Goal: Task Accomplishment & Management: Complete application form

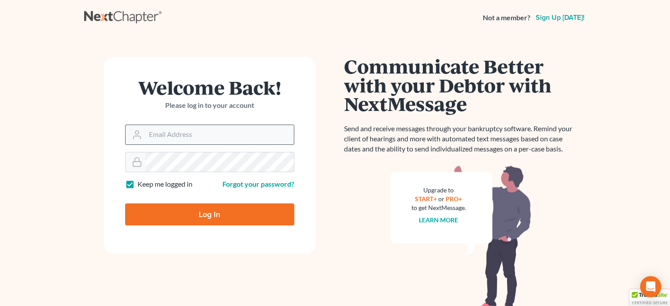
click at [155, 143] on input "Email Address" at bounding box center [219, 134] width 149 height 19
type input "[EMAIL_ADDRESS][DOMAIN_NAME]"
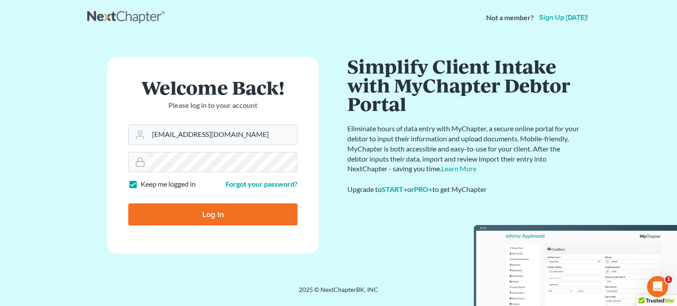
click at [128, 204] on input "Log In" at bounding box center [212, 215] width 169 height 22
type input "Thinking..."
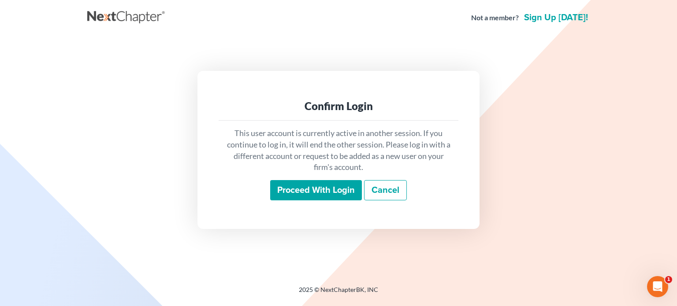
click at [321, 193] on input "Proceed with login" at bounding box center [316, 190] width 92 height 20
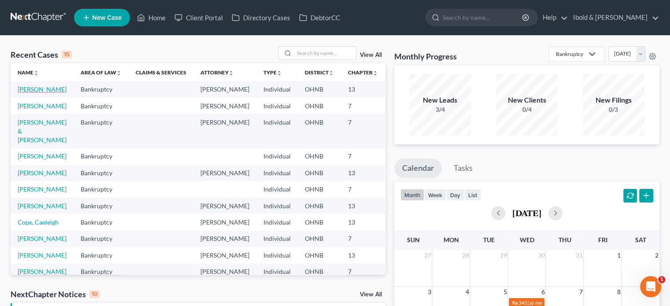
click at [22, 93] on link "[PERSON_NAME]" at bounding box center [42, 89] width 49 height 7
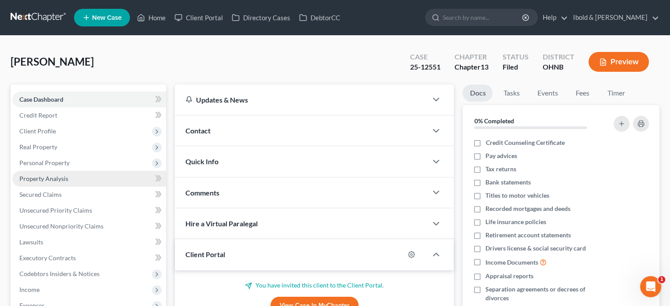
click at [42, 179] on span "Property Analysis" at bounding box center [43, 178] width 49 height 7
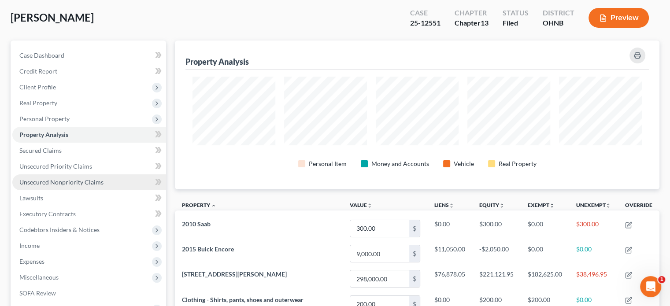
scroll to position [132, 0]
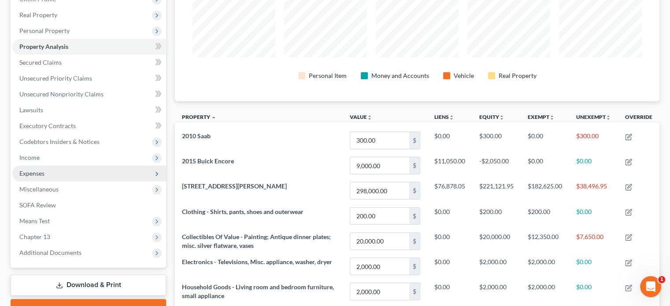
click at [30, 174] on span "Expenses" at bounding box center [31, 173] width 25 height 7
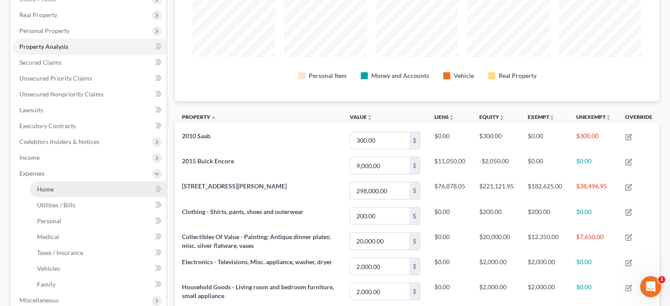
click at [48, 192] on span "Home" at bounding box center [45, 189] width 17 height 7
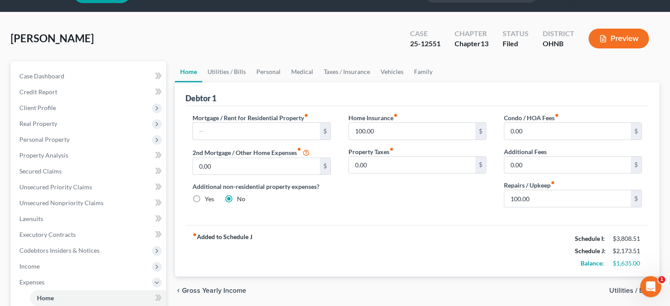
scroll to position [88, 0]
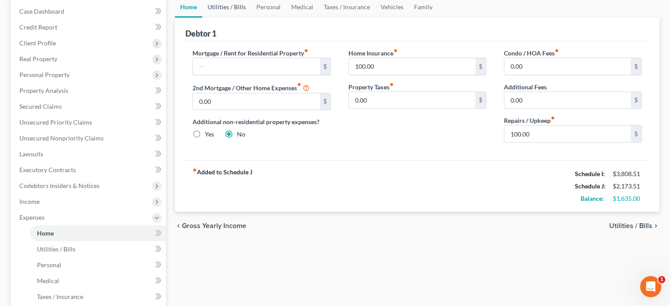
click at [222, 5] on link "Utilities / Bills" at bounding box center [226, 6] width 49 height 21
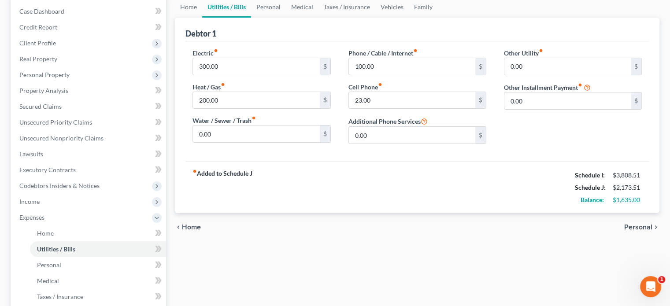
scroll to position [44, 0]
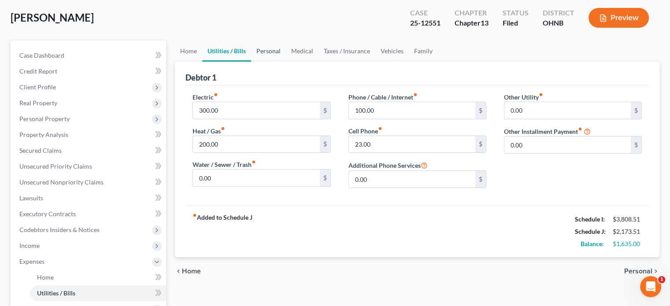
click at [266, 51] on link "Personal" at bounding box center [268, 51] width 35 height 21
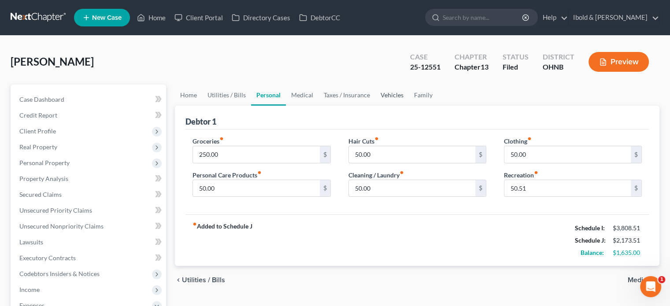
click at [389, 97] on link "Vehicles" at bounding box center [392, 95] width 33 height 21
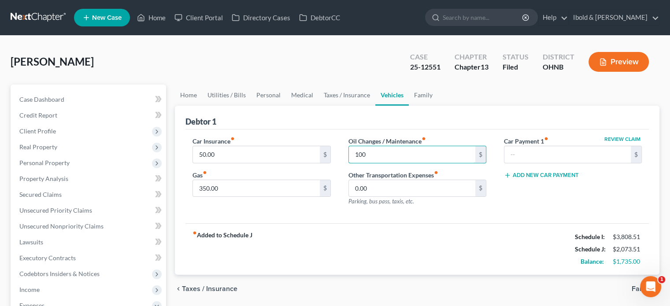
type input "100"
click at [380, 227] on div "fiber_manual_record Added to Schedule J Schedule I: $3,808.51 Schedule J: $2,07…" at bounding box center [418, 249] width 464 height 52
click at [234, 188] on input "350.00" at bounding box center [256, 188] width 127 height 17
type input "250"
click at [384, 246] on div "fiber_manual_record Added to Schedule J Schedule I: $3,808.51 Schedule J: $1,97…" at bounding box center [418, 249] width 464 height 52
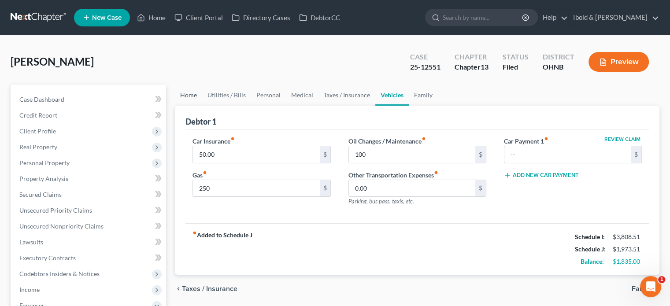
click at [187, 93] on link "Home" at bounding box center [188, 95] width 27 height 21
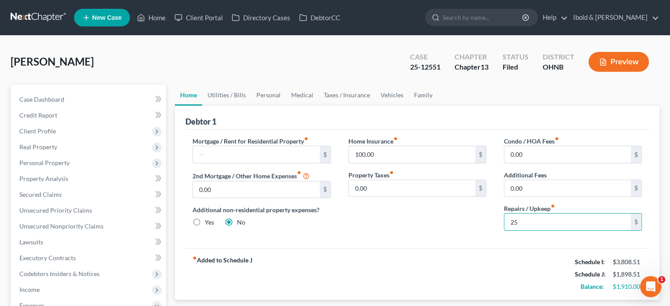
type input "25"
click at [506, 272] on div "fiber_manual_record Added to Schedule J Schedule I: $3,808.51 Schedule J: $1,89…" at bounding box center [418, 275] width 464 height 52
click at [243, 91] on link "Utilities / Bills" at bounding box center [226, 95] width 49 height 21
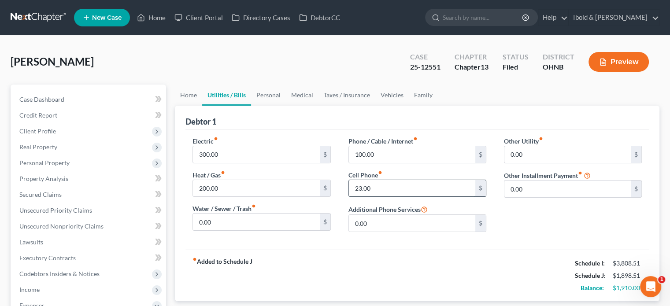
click at [398, 182] on input "23.00" at bounding box center [412, 188] width 127 height 17
type input "15"
click at [270, 95] on link "Personal" at bounding box center [268, 95] width 35 height 21
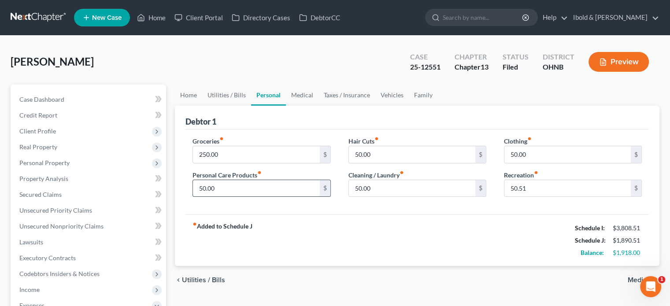
click at [236, 189] on input "50.00" at bounding box center [256, 188] width 127 height 17
type input "25"
click at [397, 156] on input "50.00" at bounding box center [412, 154] width 127 height 17
type input "25"
click at [376, 193] on input "50.00" at bounding box center [412, 188] width 127 height 17
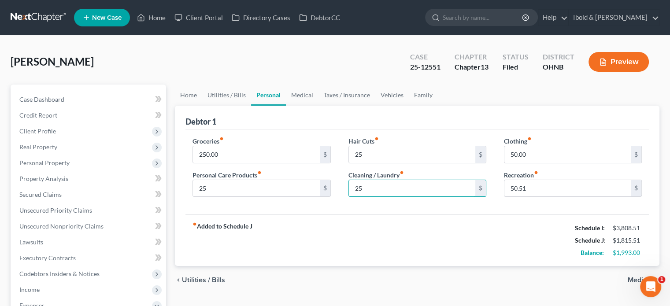
type input "25"
click at [365, 215] on div "fiber_manual_record Added to Schedule J Schedule I: $3,808.51 Schedule J: $1,81…" at bounding box center [418, 241] width 464 height 52
click at [552, 153] on input "50.00" at bounding box center [568, 154] width 127 height 17
type input "25"
click at [522, 219] on div "fiber_manual_record Added to Schedule J Schedule I: $3,808.51 Schedule J: $1,79…" at bounding box center [418, 241] width 464 height 52
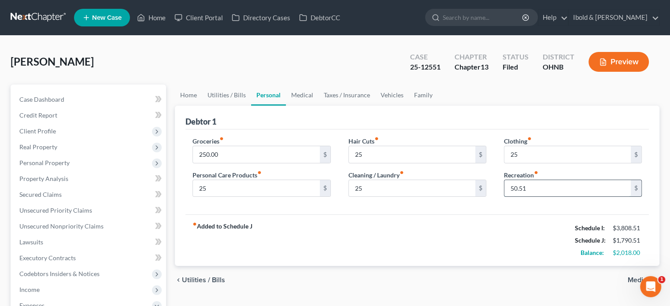
click at [531, 186] on input "50.51" at bounding box center [568, 188] width 127 height 17
type input "25"
click at [424, 225] on div "fiber_manual_record Added to Schedule J Schedule I: $3,808.51 Schedule J: $1,76…" at bounding box center [418, 241] width 464 height 52
type input "10"
click at [365, 228] on div "fiber_manual_record Added to Schedule J Schedule I: $3,808.51 Schedule J: $1,75…" at bounding box center [418, 241] width 464 height 52
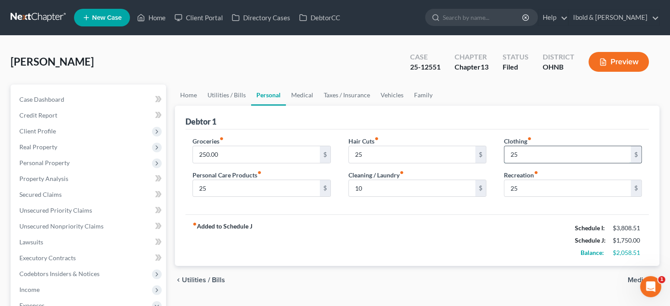
click at [546, 153] on input "25" at bounding box center [568, 154] width 127 height 17
click at [305, 95] on link "Medical" at bounding box center [302, 95] width 33 height 21
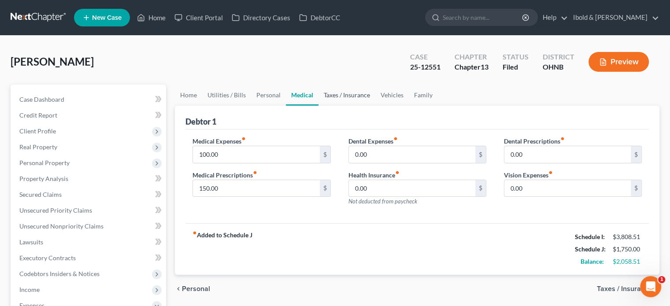
click at [347, 97] on link "Taxes / Insurance" at bounding box center [347, 95] width 57 height 21
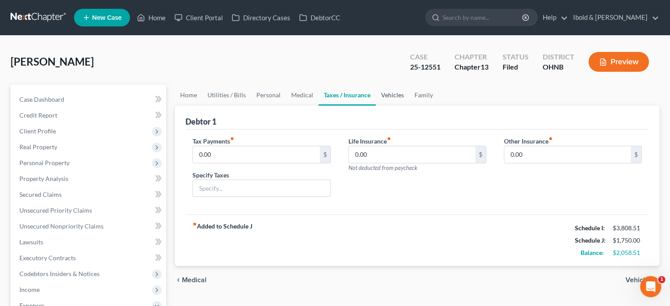
click at [397, 98] on link "Vehicles" at bounding box center [392, 95] width 33 height 21
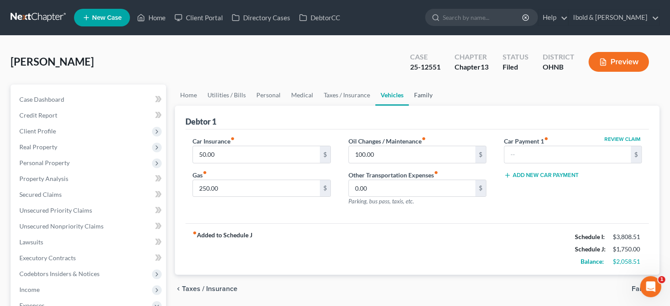
click at [423, 94] on link "Family" at bounding box center [423, 95] width 29 height 21
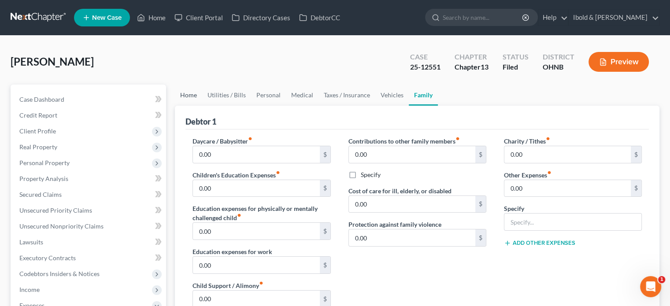
click at [187, 90] on link "Home" at bounding box center [188, 95] width 27 height 21
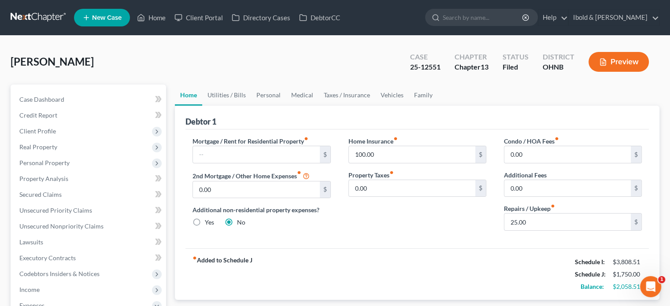
scroll to position [44, 0]
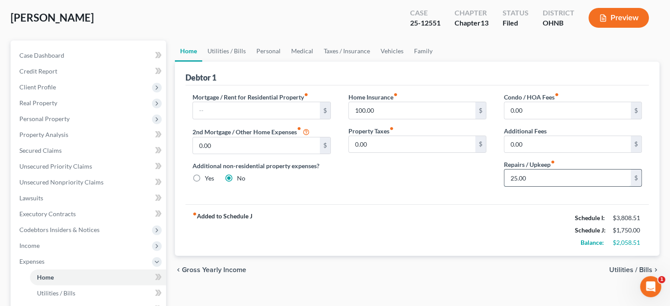
click at [537, 175] on input "25.00" at bounding box center [568, 178] width 127 height 17
type input "0"
click at [224, 49] on link "Utilities / Bills" at bounding box center [226, 51] width 49 height 21
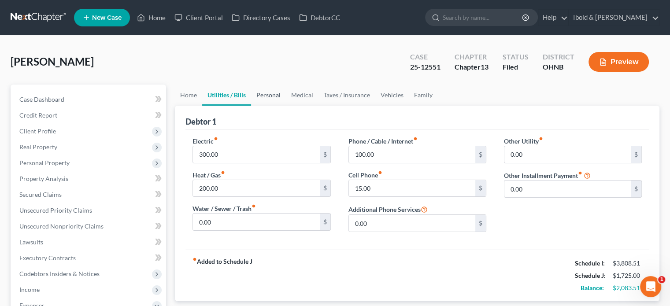
click at [281, 95] on link "Personal" at bounding box center [268, 95] width 35 height 21
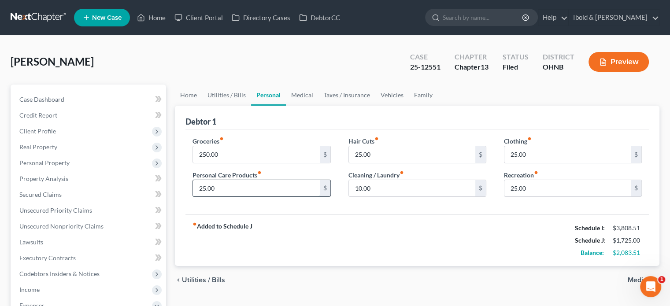
click at [248, 188] on input "25.00" at bounding box center [256, 188] width 127 height 17
type input "0"
click at [383, 190] on input "10.00" at bounding box center [412, 188] width 127 height 17
type input "0"
click at [540, 158] on input "25.00" at bounding box center [568, 154] width 127 height 17
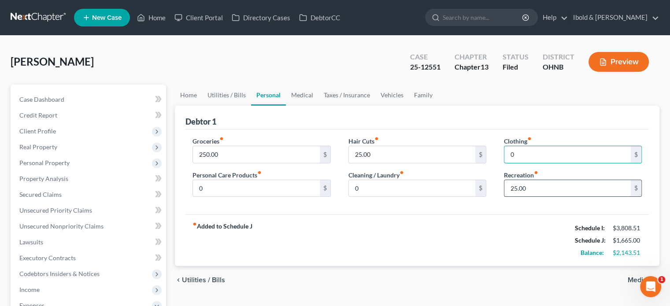
type input "0"
click at [529, 193] on input "25.00" at bounding box center [568, 188] width 127 height 17
type input "0"
click at [469, 224] on div "fiber_manual_record Added to Schedule J Schedule I: $3,808.51 Schedule J: $1,64…" at bounding box center [418, 241] width 464 height 52
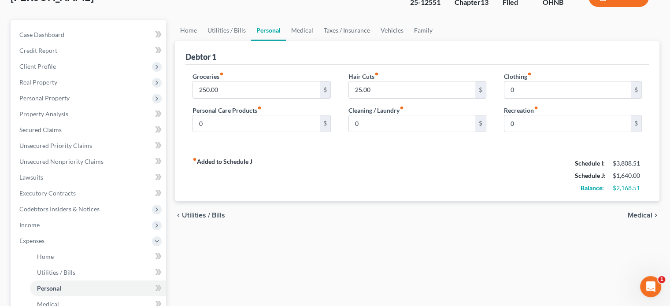
scroll to position [44, 0]
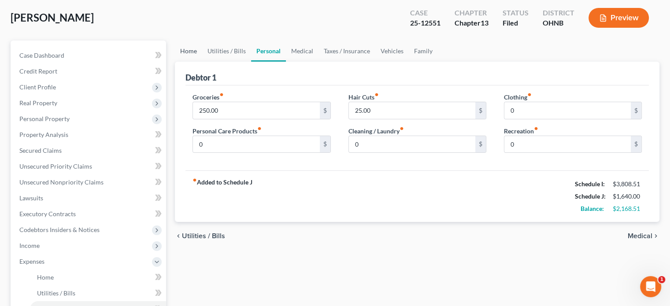
click at [182, 51] on link "Home" at bounding box center [188, 51] width 27 height 21
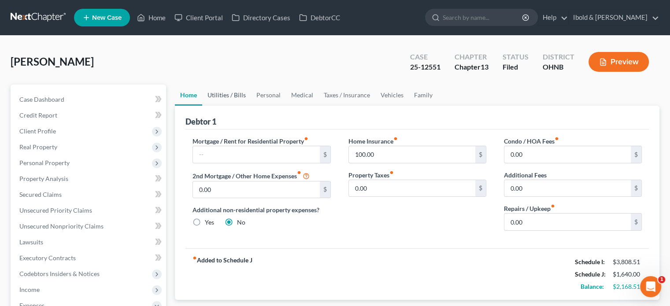
click at [218, 95] on link "Utilities / Bills" at bounding box center [226, 95] width 49 height 21
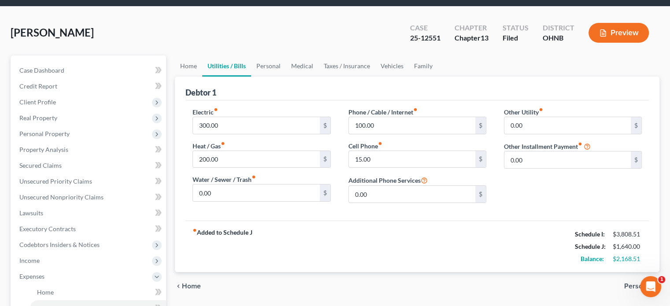
scroll to position [44, 0]
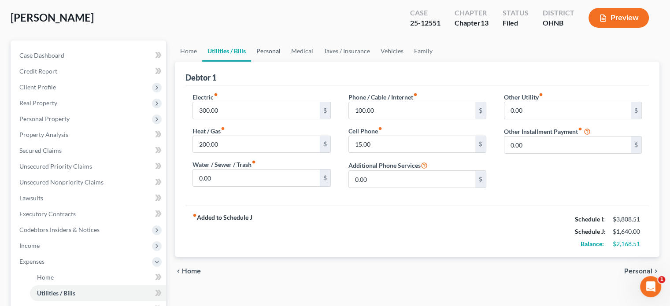
click at [274, 51] on link "Personal" at bounding box center [268, 51] width 35 height 21
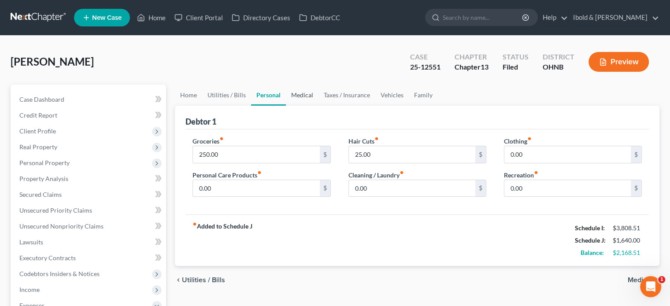
click at [300, 94] on link "Medical" at bounding box center [302, 95] width 33 height 21
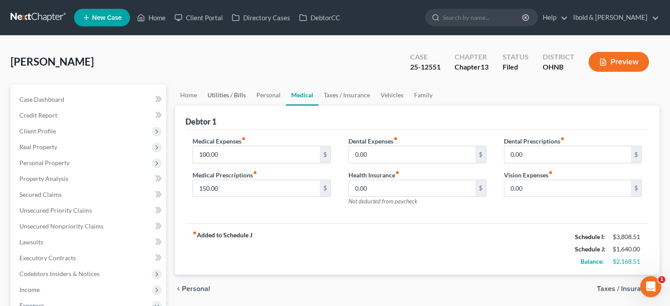
click at [228, 93] on link "Utilities / Bills" at bounding box center [226, 95] width 49 height 21
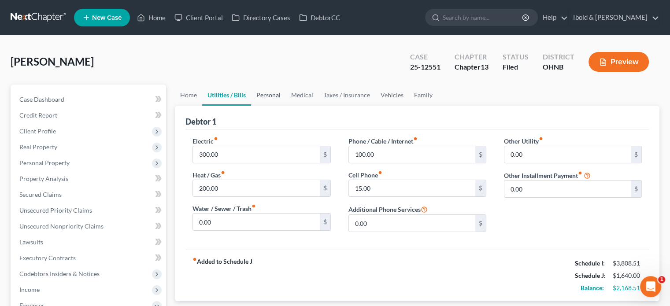
click at [275, 96] on link "Personal" at bounding box center [268, 95] width 35 height 21
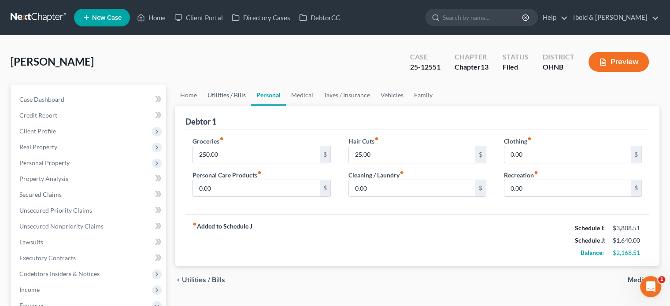
click at [220, 93] on link "Utilities / Bills" at bounding box center [226, 95] width 49 height 21
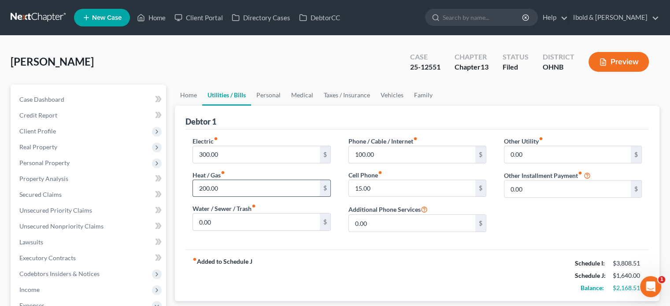
click at [228, 191] on input "200.00" at bounding box center [256, 188] width 127 height 17
type input "100"
click at [335, 255] on div "fiber_manual_record Added to Schedule J Schedule I: $3,808.51 Schedule J: $1,54…" at bounding box center [418, 276] width 464 height 52
click at [305, 95] on link "Medical" at bounding box center [302, 95] width 33 height 21
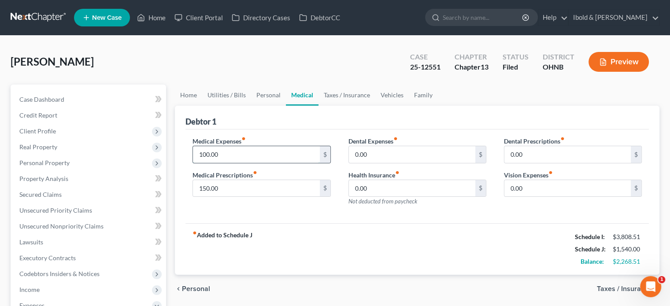
click at [233, 156] on input "100.00" at bounding box center [256, 154] width 127 height 17
click at [240, 157] on input "100.00" at bounding box center [256, 154] width 127 height 17
drag, startPoint x: 231, startPoint y: 156, endPoint x: 192, endPoint y: 156, distance: 38.8
click at [193, 156] on div "100.00 $" at bounding box center [262, 155] width 138 height 18
type input "25"
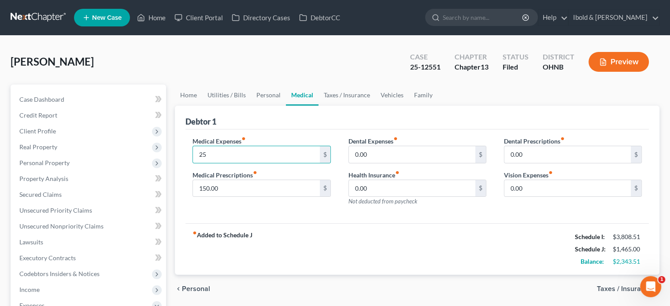
click at [313, 234] on div "fiber_manual_record Added to Schedule J Schedule I: $3,808.51 Schedule J: $1,46…" at bounding box center [418, 249] width 464 height 52
drag, startPoint x: 458, startPoint y: 269, endPoint x: 460, endPoint y: 259, distance: 10.8
click at [458, 269] on div "fiber_manual_record Added to Schedule J Schedule I: $3,808.51 Schedule J: $1,46…" at bounding box center [418, 249] width 464 height 52
click at [489, 257] on div "fiber_manual_record Added to Schedule J Schedule I: $3,808.51 Schedule J: $1,46…" at bounding box center [418, 249] width 464 height 52
click at [265, 91] on link "Personal" at bounding box center [268, 95] width 35 height 21
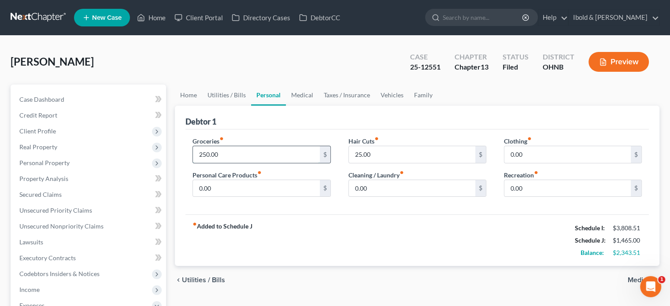
click at [209, 155] on input "250.00" at bounding box center [256, 154] width 127 height 17
drag, startPoint x: 211, startPoint y: 155, endPoint x: 204, endPoint y: 154, distance: 6.6
click at [204, 154] on input "250.00" at bounding box center [256, 154] width 127 height 17
type input "200"
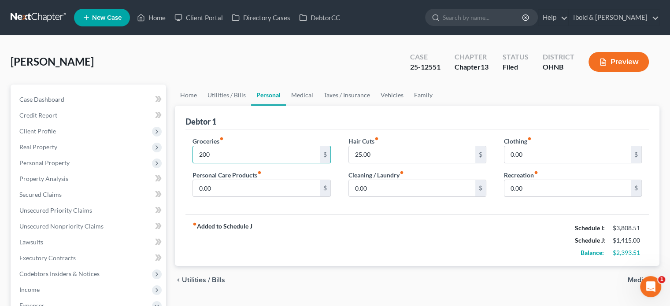
click at [358, 247] on div "fiber_manual_record Added to Schedule J Schedule I: $3,808.51 Schedule J: $1,41…" at bounding box center [418, 241] width 464 height 52
click at [385, 153] on input "25.00" at bounding box center [412, 154] width 127 height 17
type input "20"
click at [286, 88] on link "Medical" at bounding box center [302, 95] width 33 height 21
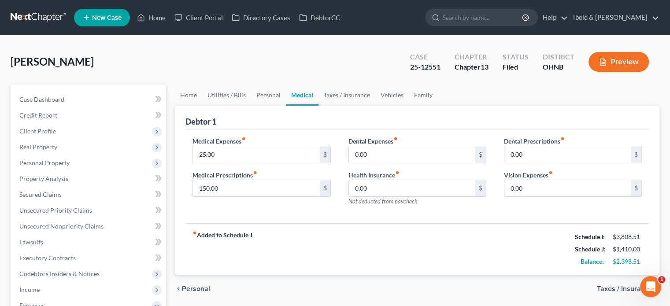
click at [309, 97] on link "Medical" at bounding box center [302, 95] width 33 height 21
click at [356, 97] on link "Taxes / Insurance" at bounding box center [347, 95] width 57 height 21
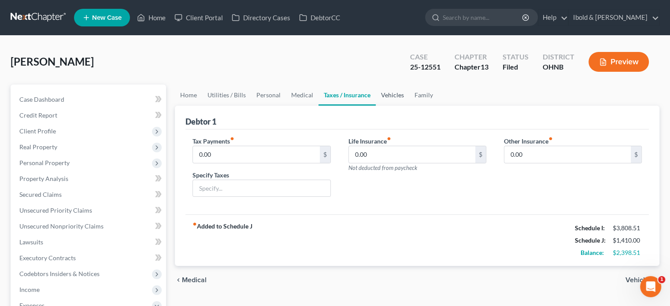
click at [387, 98] on link "Vehicles" at bounding box center [392, 95] width 33 height 21
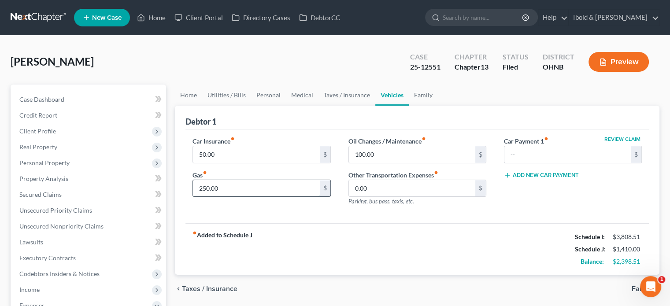
click at [205, 186] on input "250.00" at bounding box center [256, 188] width 127 height 17
click at [206, 186] on input "250.00" at bounding box center [256, 188] width 127 height 17
click at [272, 93] on link "Personal" at bounding box center [268, 95] width 35 height 21
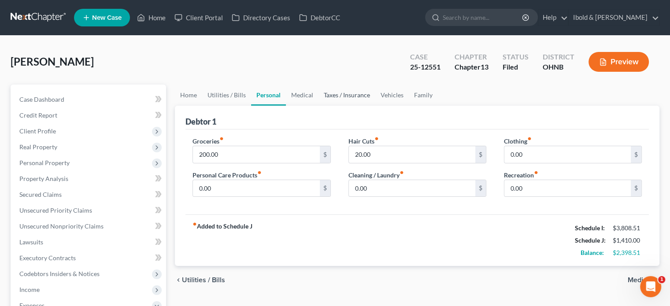
click at [354, 93] on link "Taxes / Insurance" at bounding box center [347, 95] width 57 height 21
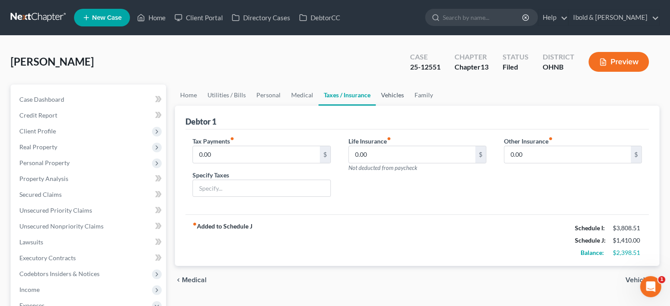
click at [396, 97] on link "Vehicles" at bounding box center [392, 95] width 33 height 21
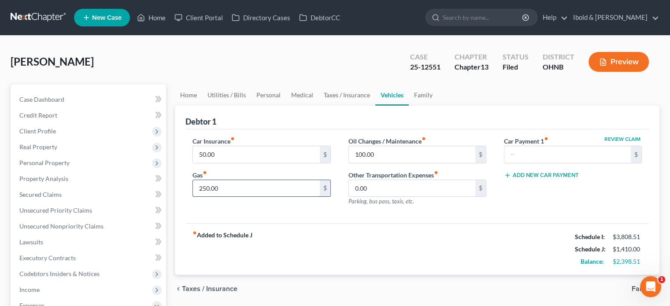
click at [209, 188] on input "250.00" at bounding box center [256, 188] width 127 height 17
click at [210, 188] on input "250.00" at bounding box center [256, 188] width 127 height 17
drag, startPoint x: 208, startPoint y: 186, endPoint x: 203, endPoint y: 183, distance: 5.7
click at [203, 183] on input "250.00" at bounding box center [256, 188] width 127 height 17
click at [287, 249] on div "fiber_manual_record Added to Schedule J Schedule I: $3,808.51 Schedule J: $1,38…" at bounding box center [418, 249] width 464 height 52
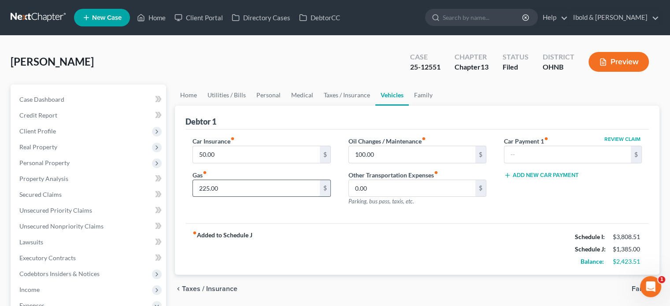
click at [208, 187] on input "225.00" at bounding box center [256, 188] width 127 height 17
drag, startPoint x: 208, startPoint y: 185, endPoint x: 203, endPoint y: 183, distance: 5.7
click at [203, 183] on input "225.00" at bounding box center [256, 188] width 127 height 17
type input "200.00"
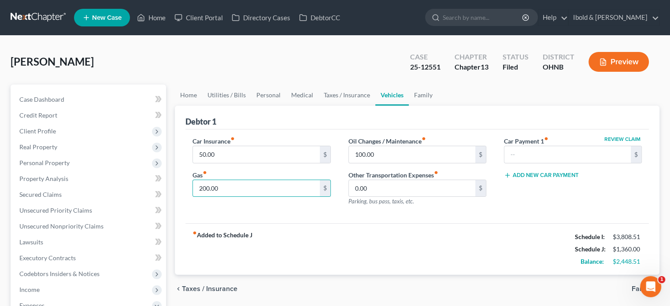
click at [344, 235] on div "fiber_manual_record Added to Schedule J Schedule I: $3,808.51 Schedule J: $1,36…" at bounding box center [418, 249] width 464 height 52
click at [265, 97] on link "Personal" at bounding box center [268, 95] width 35 height 21
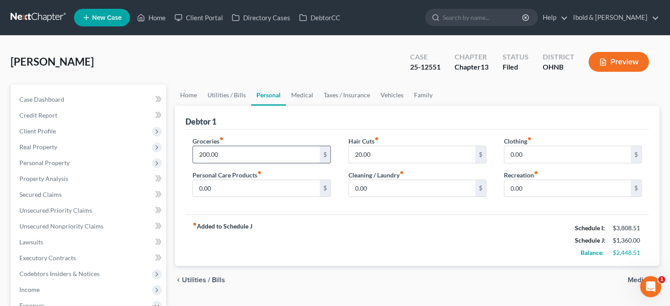
click at [216, 153] on input "200.00" at bounding box center [256, 154] width 127 height 17
click at [210, 153] on input "200.00" at bounding box center [256, 154] width 127 height 17
drag, startPoint x: 210, startPoint y: 154, endPoint x: 203, endPoint y: 152, distance: 7.5
click at [203, 152] on input "200.00" at bounding box center [256, 154] width 127 height 17
click at [231, 152] on input "215.00" at bounding box center [256, 154] width 127 height 17
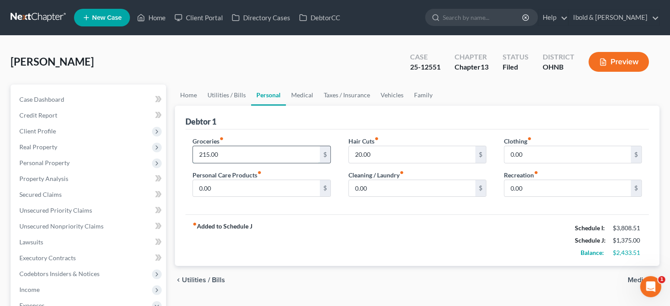
click at [206, 155] on input "215.00" at bounding box center [256, 154] width 127 height 17
click at [223, 155] on input "214.00" at bounding box center [256, 154] width 127 height 17
click at [207, 153] on input "214.00" at bounding box center [256, 154] width 127 height 17
click at [223, 153] on input "21,300" at bounding box center [256, 154] width 127 height 17
click at [213, 153] on input "21,300" at bounding box center [256, 154] width 127 height 17
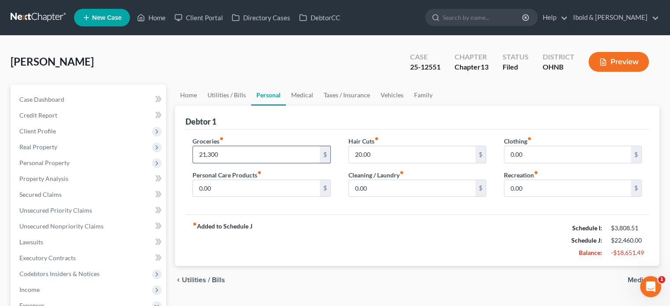
drag, startPoint x: 227, startPoint y: 154, endPoint x: 195, endPoint y: 153, distance: 31.7
click at [195, 153] on input "21,300" at bounding box center [256, 154] width 127 height 17
click at [256, 223] on div "fiber_manual_record Added to Schedule J Schedule I: $3,808.51 Schedule J: $1,37…" at bounding box center [418, 241] width 464 height 52
click at [222, 154] on input "213.30" at bounding box center [256, 154] width 127 height 17
click at [373, 259] on div "fiber_manual_record Added to Schedule J Schedule I: $3,808.51 Schedule J: $1,37…" at bounding box center [418, 241] width 464 height 52
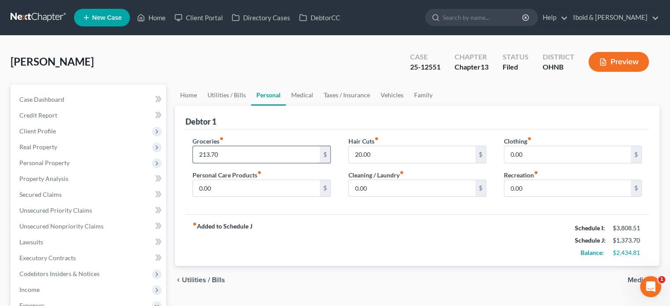
click at [220, 153] on input "213.70" at bounding box center [256, 154] width 127 height 17
type input "213.66"
click at [451, 240] on div "fiber_manual_record Added to Schedule J Schedule I: $3,808.51 Schedule J: $1,37…" at bounding box center [418, 241] width 464 height 52
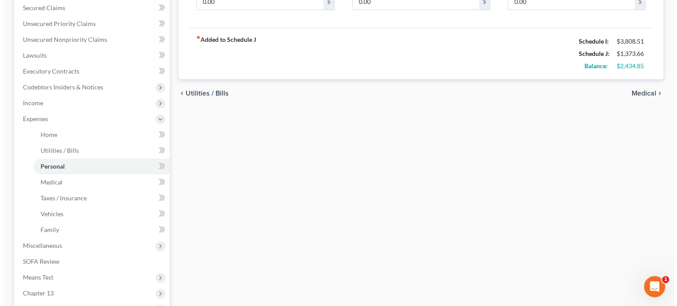
scroll to position [288, 0]
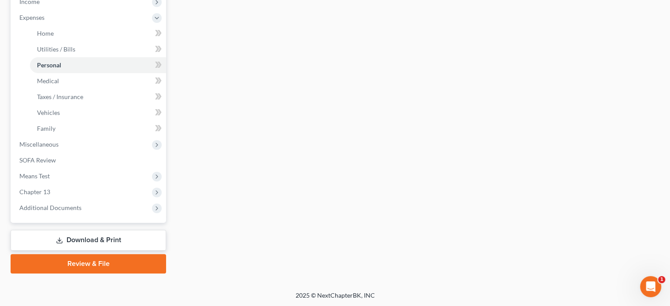
click at [114, 243] on link "Download & Print" at bounding box center [89, 240] width 156 height 21
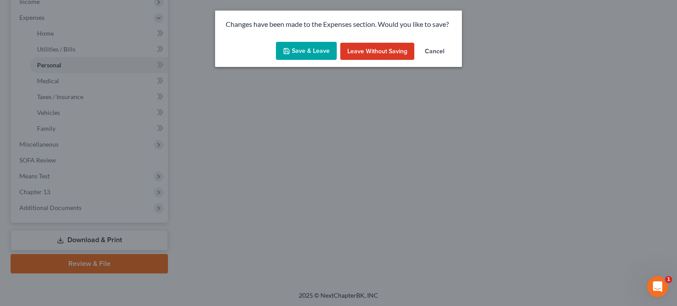
click at [310, 53] on button "Save & Leave" at bounding box center [306, 51] width 61 height 19
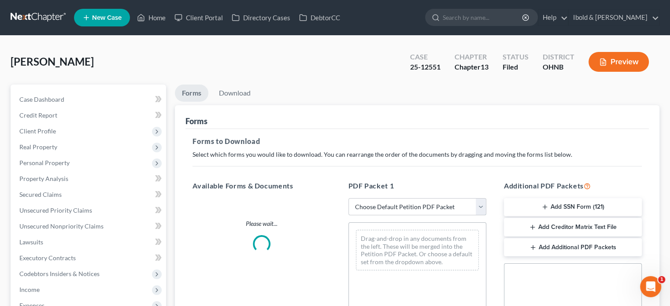
click at [481, 208] on select "Choose Default Petition PDF Packet Complete Bankruptcy Petition (all forms and …" at bounding box center [418, 207] width 138 height 18
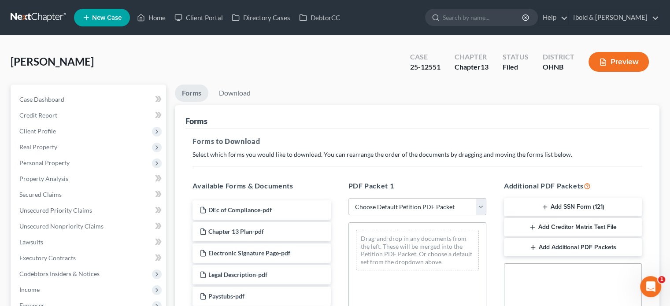
select select "2"
click at [349, 198] on select "Choose Default Petition PDF Packet Complete Bankruptcy Petition (all forms and …" at bounding box center [418, 207] width 138 height 18
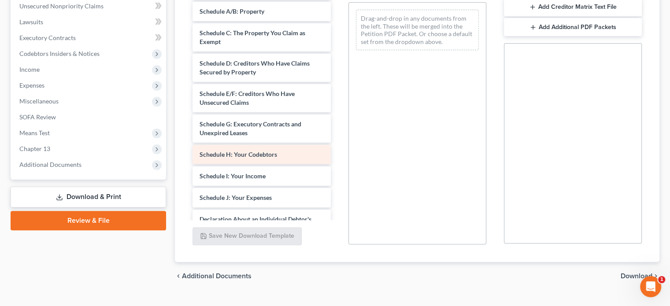
scroll to position [44, 0]
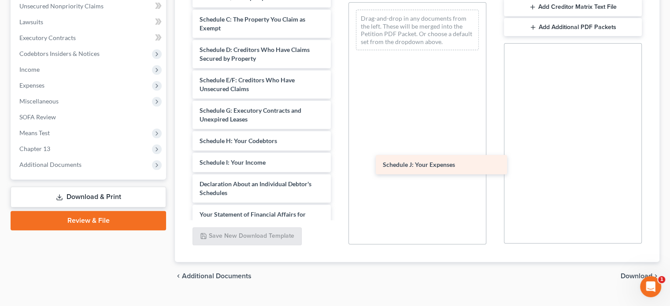
drag, startPoint x: 282, startPoint y: 183, endPoint x: 465, endPoint y: 164, distance: 184.3
click at [338, 164] on div "Schedule J: Your Expenses Voluntary Petition for Individuals Filing for Bankrup…" at bounding box center [262, 147] width 152 height 423
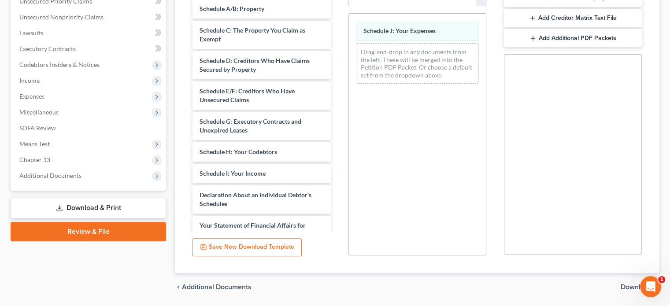
scroll to position [237, 0]
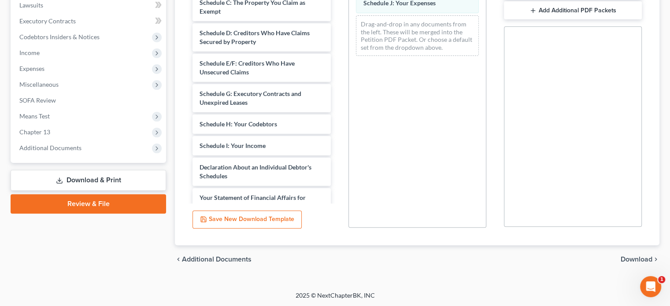
click at [633, 259] on span "Download" at bounding box center [637, 259] width 32 height 7
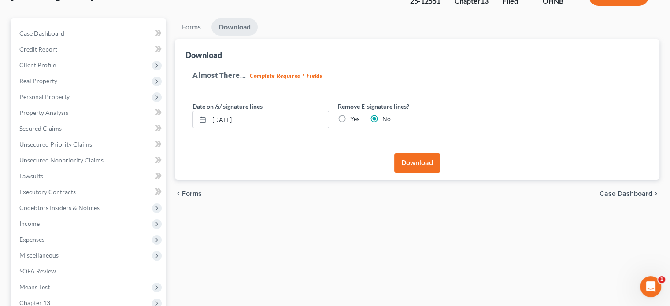
scroll to position [45, 0]
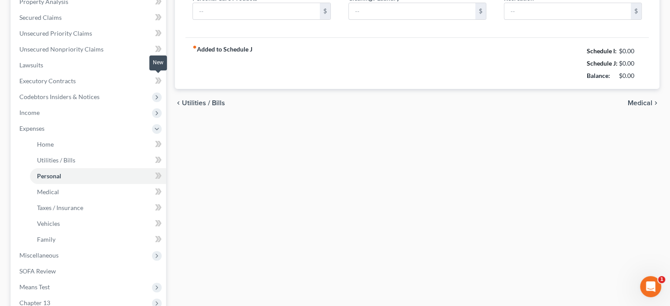
type input "213.66"
type input "0.00"
type input "20.00"
type input "0.00"
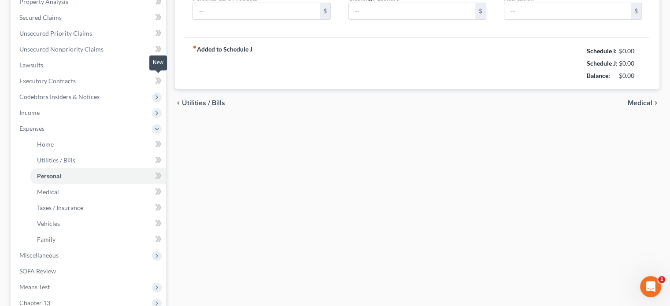
type input "0.00"
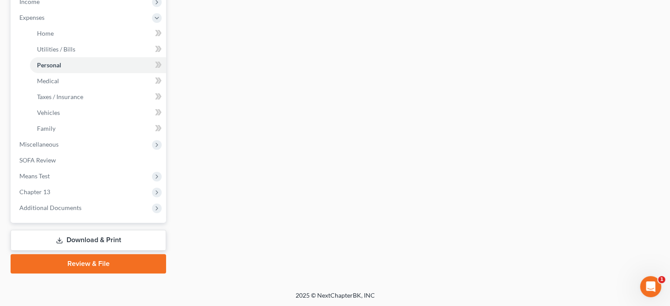
click at [98, 238] on link "Download & Print" at bounding box center [89, 240] width 156 height 21
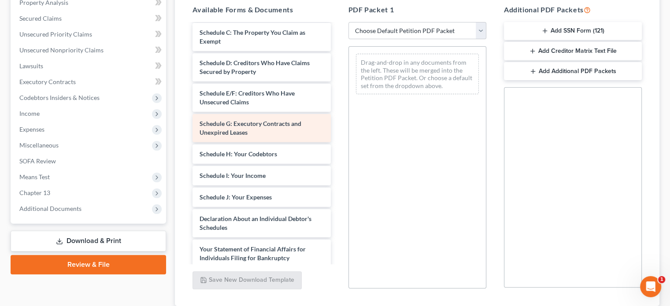
scroll to position [248, 0]
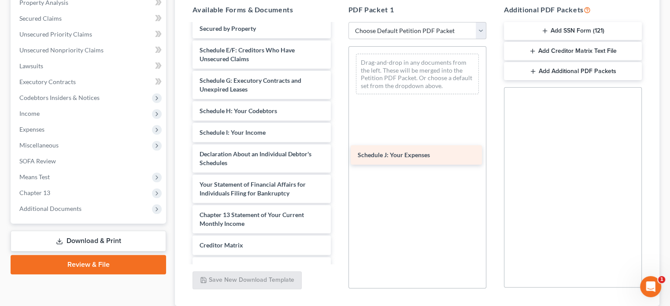
drag, startPoint x: 252, startPoint y: 155, endPoint x: 410, endPoint y: 156, distance: 158.2
click at [338, 156] on div "Schedule J: Your Expenses DEc of Compliance-pdf Chapter 13 Plan-pdf Electronic …" at bounding box center [262, 53] width 152 height 552
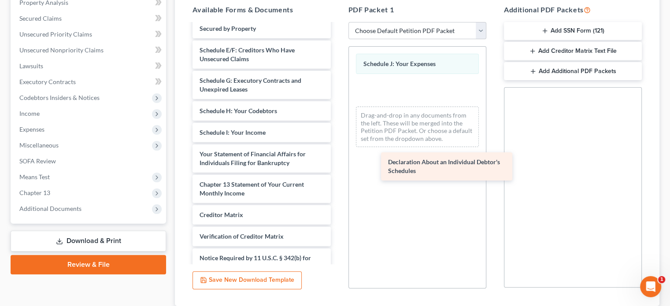
drag, startPoint x: 220, startPoint y: 156, endPoint x: 396, endPoint y: 165, distance: 175.7
click at [338, 165] on div "Declaration About an Individual Debtor's Schedules DEc of Compliance-pdf Chapte…" at bounding box center [262, 38] width 152 height 522
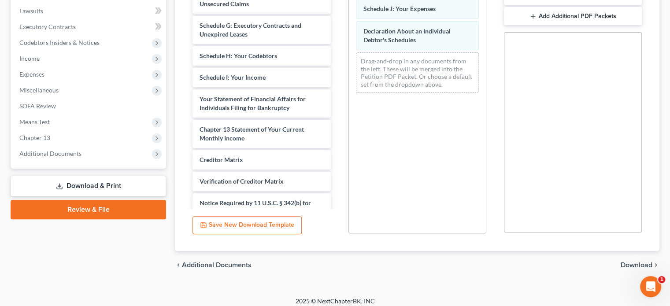
scroll to position [237, 0]
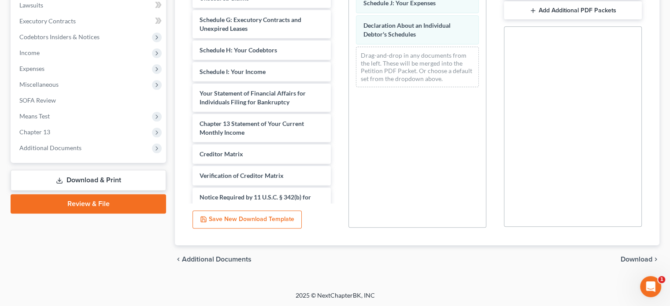
click at [631, 258] on span "Download" at bounding box center [637, 259] width 32 height 7
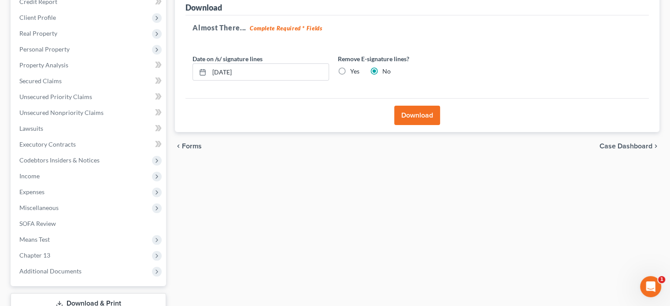
scroll to position [1, 0]
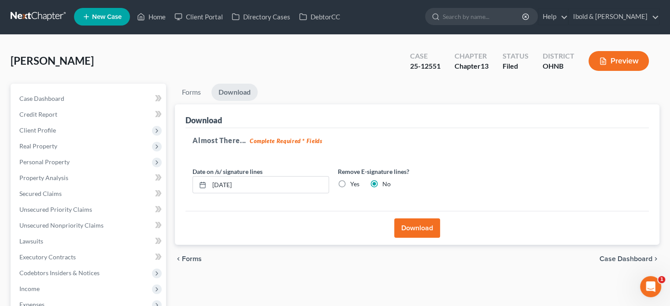
drag, startPoint x: 423, startPoint y: 229, endPoint x: 428, endPoint y: 228, distance: 5.3
click at [428, 228] on button "Download" at bounding box center [417, 228] width 46 height 19
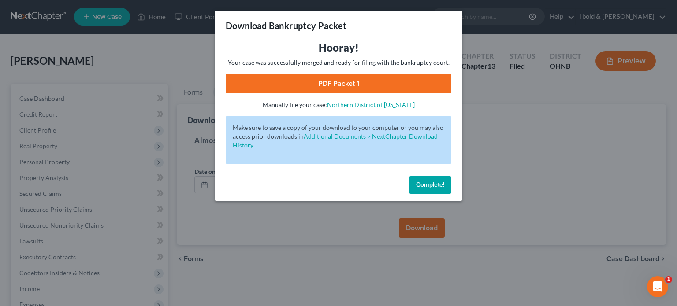
click at [310, 86] on link "PDF Packet 1" at bounding box center [339, 83] width 226 height 19
click at [417, 184] on span "Complete!" at bounding box center [430, 184] width 28 height 7
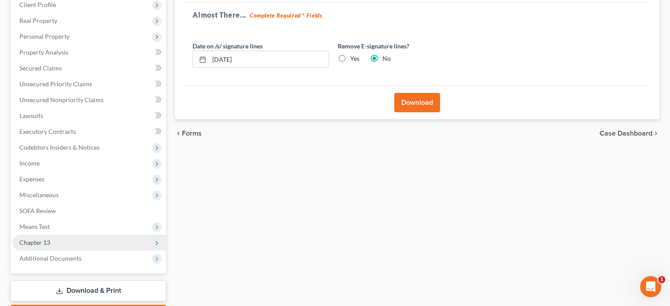
scroll to position [133, 0]
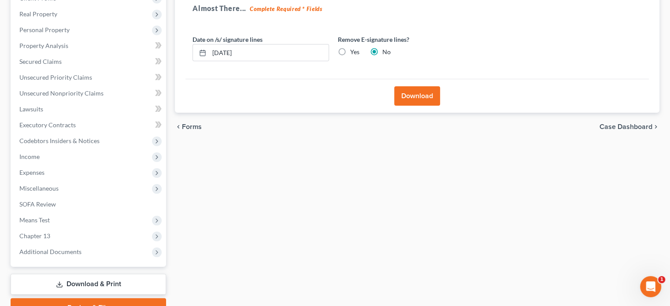
click at [102, 284] on link "Download & Print" at bounding box center [89, 284] width 156 height 21
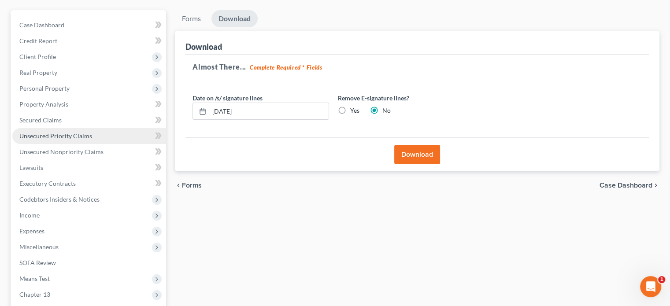
scroll to position [0, 0]
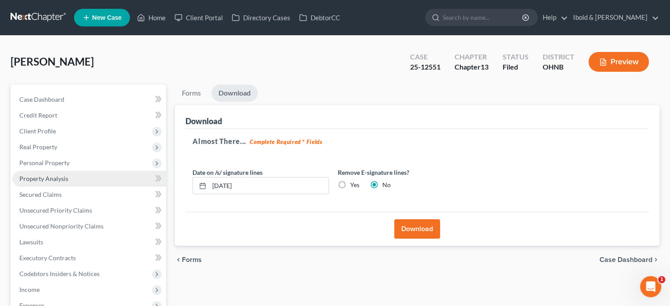
click at [26, 182] on span "Property Analysis" at bounding box center [43, 178] width 49 height 7
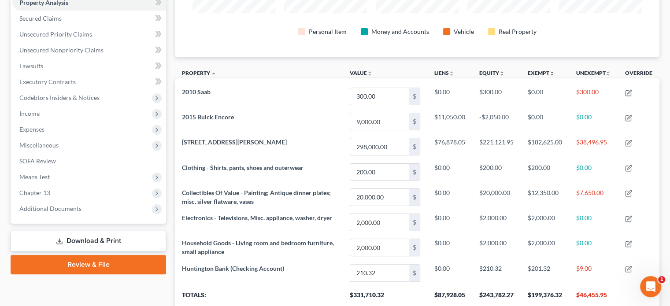
click at [112, 243] on link "Download & Print" at bounding box center [89, 241] width 156 height 21
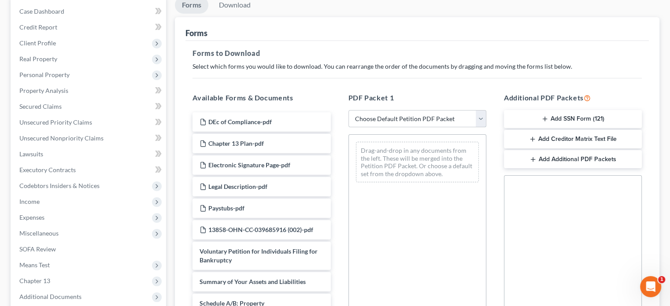
click at [478, 118] on select "Choose Default Petition PDF Packet Complete Bankruptcy Petition (all forms and …" at bounding box center [418, 119] width 138 height 18
select select "2"
click at [349, 110] on select "Choose Default Petition PDF Packet Complete Bankruptcy Petition (all forms and …" at bounding box center [418, 119] width 138 height 18
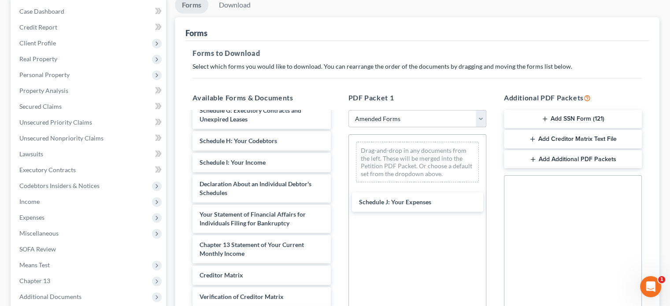
drag, startPoint x: 260, startPoint y: 180, endPoint x: 335, endPoint y: 188, distance: 75.0
click at [338, 197] on div "Schedule J: Your Expenses Voluntary Petition for Individuals Filing for Bankrup…" at bounding box center [262, 147] width 152 height 423
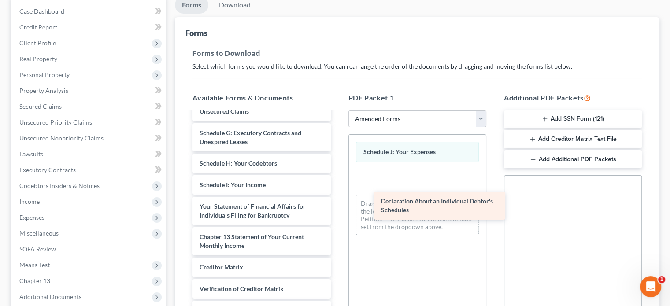
drag, startPoint x: 259, startPoint y: 184, endPoint x: 453, endPoint y: 199, distance: 194.5
click at [338, 202] on div "Declaration About an Individual Debtor's Schedules Voluntary Petition for Indiv…" at bounding box center [262, 155] width 152 height 392
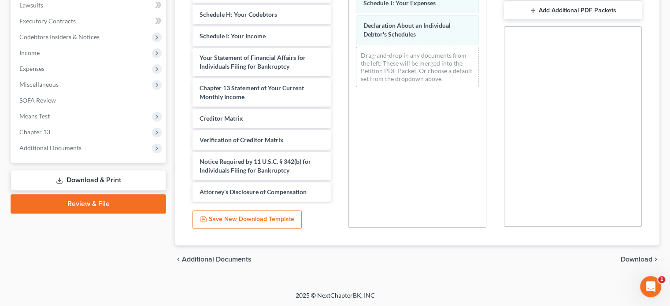
click at [633, 259] on span "Download" at bounding box center [637, 259] width 32 height 7
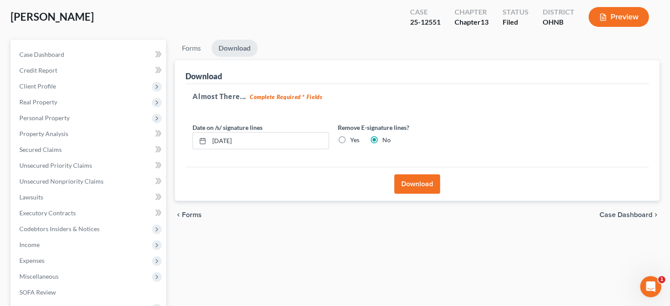
click at [424, 185] on button "Download" at bounding box center [417, 184] width 46 height 19
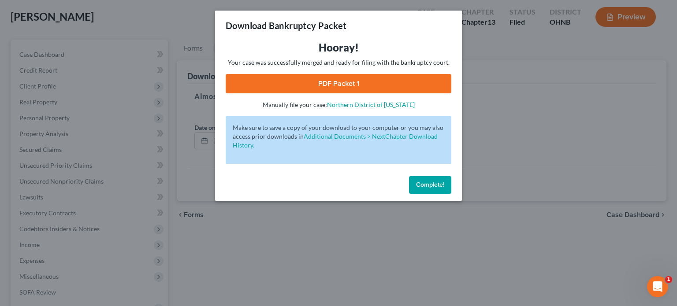
click at [327, 89] on link "PDF Packet 1" at bounding box center [339, 83] width 226 height 19
click at [435, 184] on span "Complete!" at bounding box center [430, 184] width 28 height 7
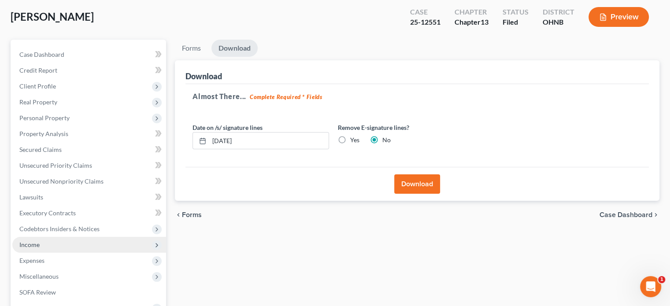
click at [33, 245] on span "Income" at bounding box center [29, 244] width 20 height 7
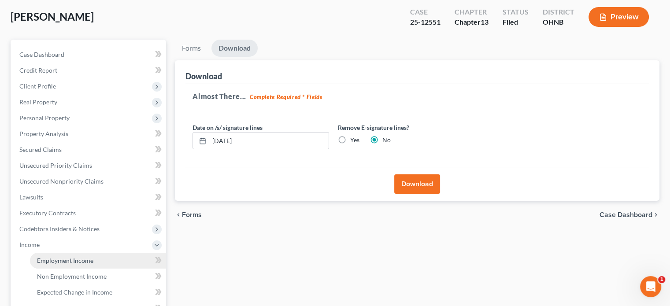
click at [63, 263] on span "Employment Income" at bounding box center [65, 260] width 56 height 7
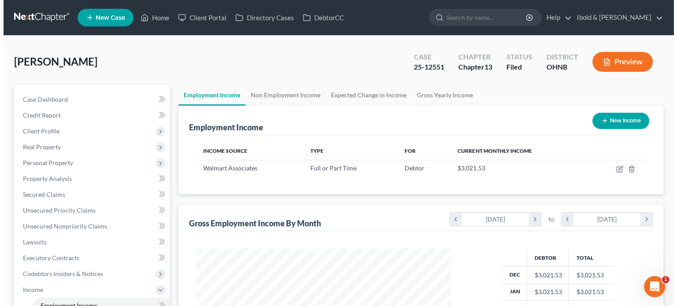
scroll to position [157, 272]
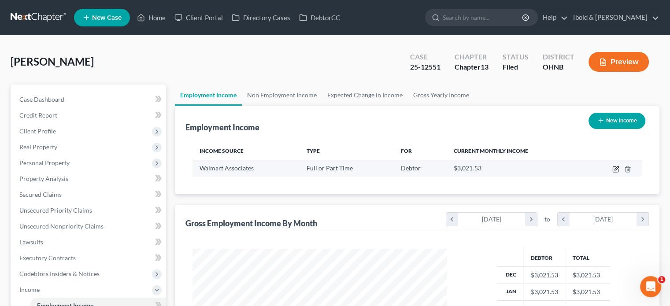
click at [615, 171] on icon "button" at bounding box center [616, 169] width 7 height 7
select select "0"
select select "2"
select select "0"
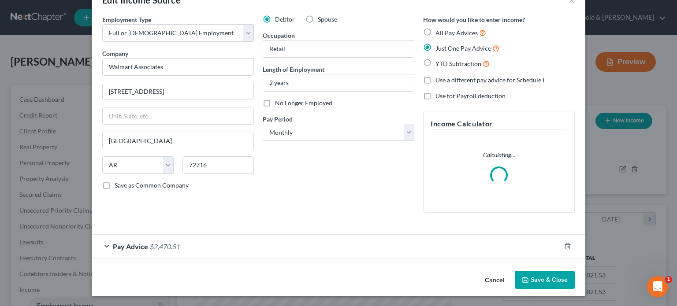
scroll to position [17, 0]
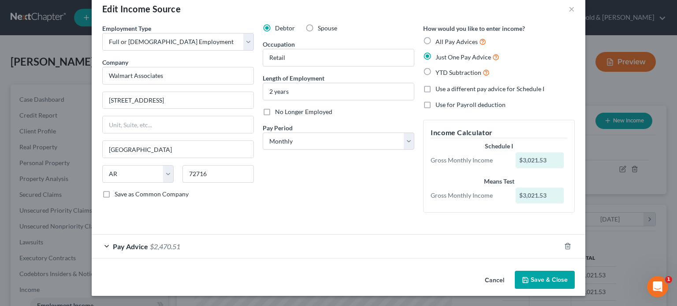
click at [294, 245] on div "Pay Advice $2,470.51" at bounding box center [326, 246] width 469 height 23
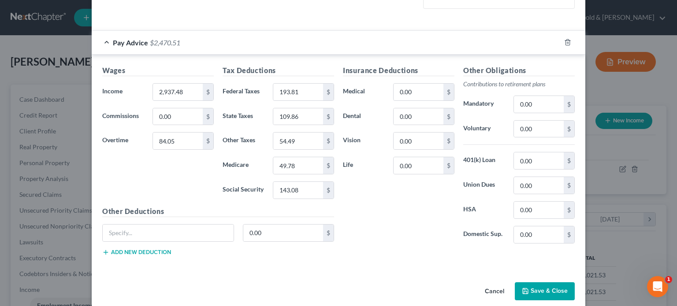
scroll to position [231, 0]
